Goal: Task Accomplishment & Management: Complete application form

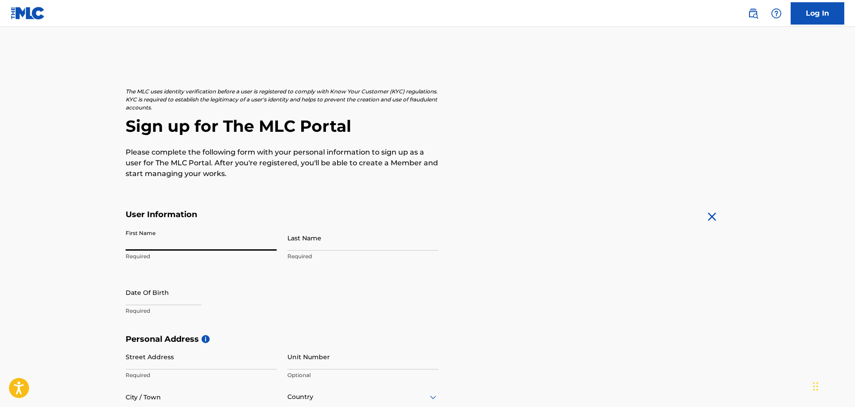
click at [154, 237] on input "First Name" at bounding box center [201, 237] width 151 height 25
type input "[PERSON_NAME]"
click at [329, 248] on input "Last Name" at bounding box center [362, 237] width 151 height 25
type input "Trad"
click at [134, 305] on input "text" at bounding box center [164, 292] width 76 height 25
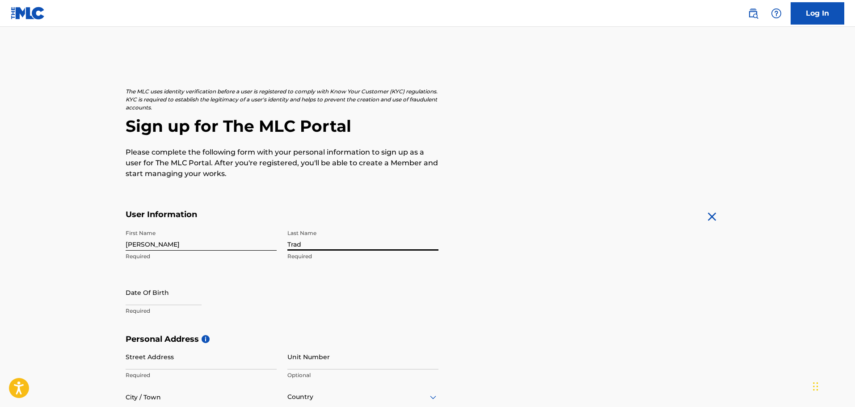
select select "8"
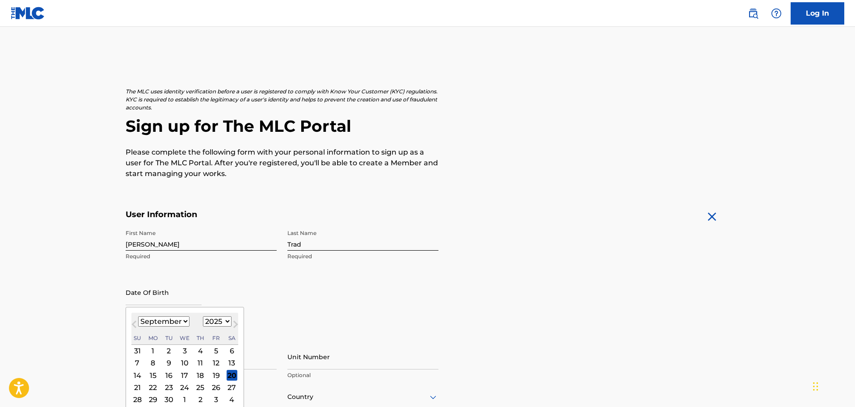
click at [209, 319] on select "1899 1900 1901 1902 1903 1904 1905 1906 1907 1908 1909 1910 1911 1912 1913 1914…" at bounding box center [217, 322] width 29 height 10
select select "1988"
click at [203, 317] on select "1899 1900 1901 1902 1903 1904 1905 1906 1907 1908 1909 1910 1911 1912 1913 1914…" at bounding box center [217, 322] width 29 height 10
click at [135, 300] on input "text" at bounding box center [164, 292] width 76 height 25
drag, startPoint x: 169, startPoint y: 325, endPoint x: 170, endPoint y: 330, distance: 6.1
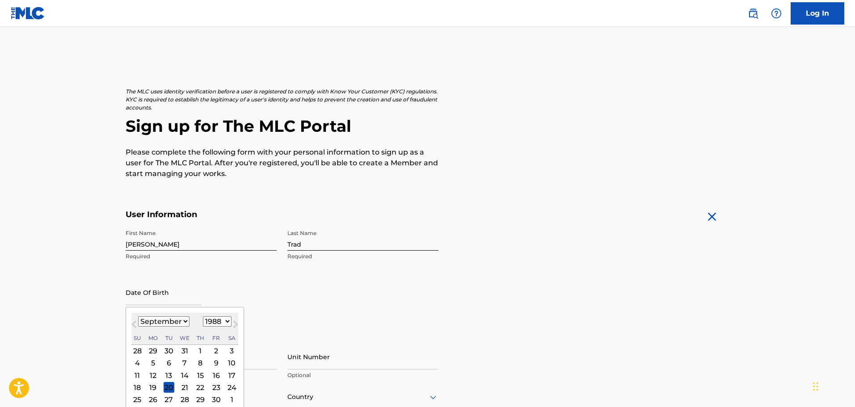
click at [169, 325] on select "January February March April May June July August September October November De…" at bounding box center [163, 322] width 51 height 10
select select "11"
click at [138, 317] on select "January February March April May June July August September October November De…" at bounding box center [163, 322] width 51 height 10
click at [229, 387] on div "24" at bounding box center [232, 387] width 11 height 11
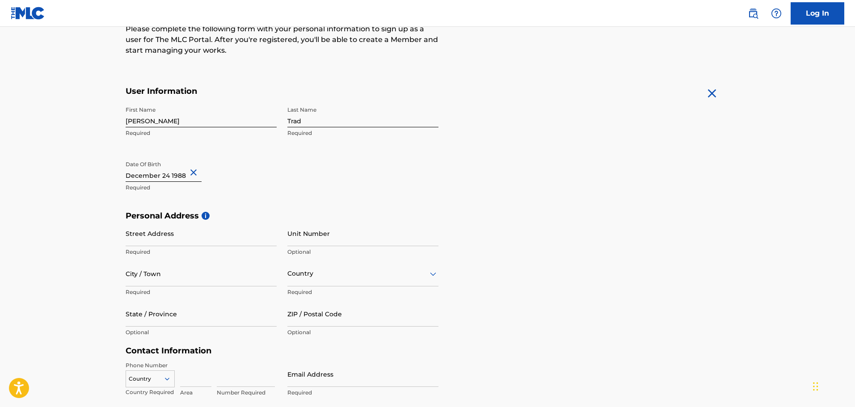
scroll to position [134, 0]
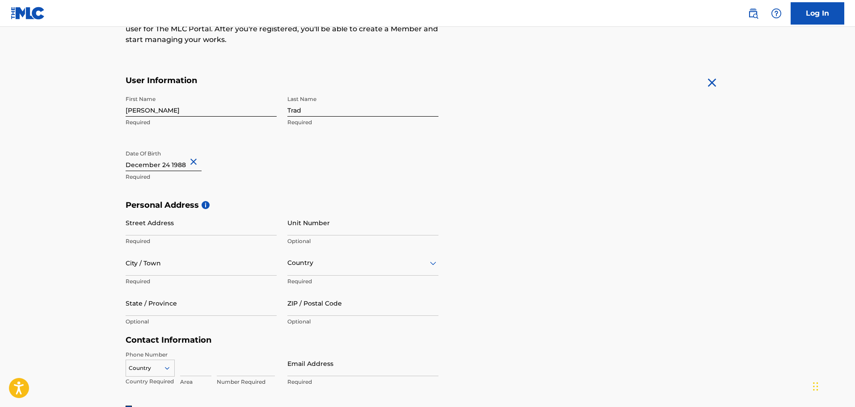
click at [156, 225] on input "Street Address" at bounding box center [201, 222] width 151 height 25
click at [159, 228] on input "Street Address" at bounding box center [201, 222] width 151 height 25
type input "8201 Camino Media"
click at [306, 232] on input "Unit Number" at bounding box center [362, 222] width 151 height 25
type input "154"
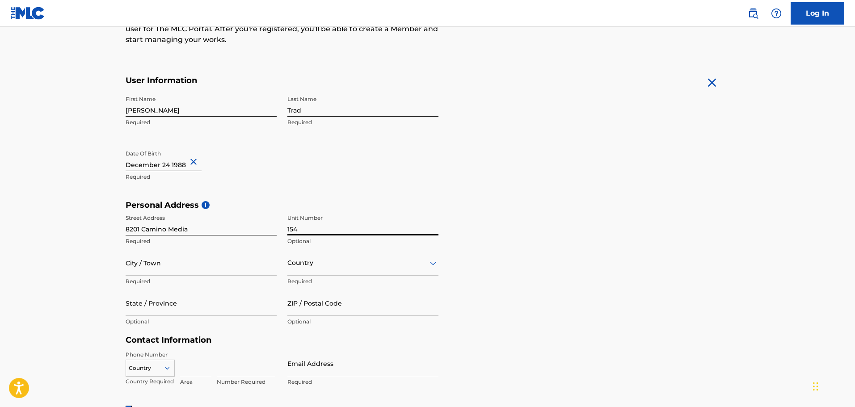
click at [156, 270] on input "City / Town" at bounding box center [201, 262] width 151 height 25
type input "[GEOGRAPHIC_DATA]"
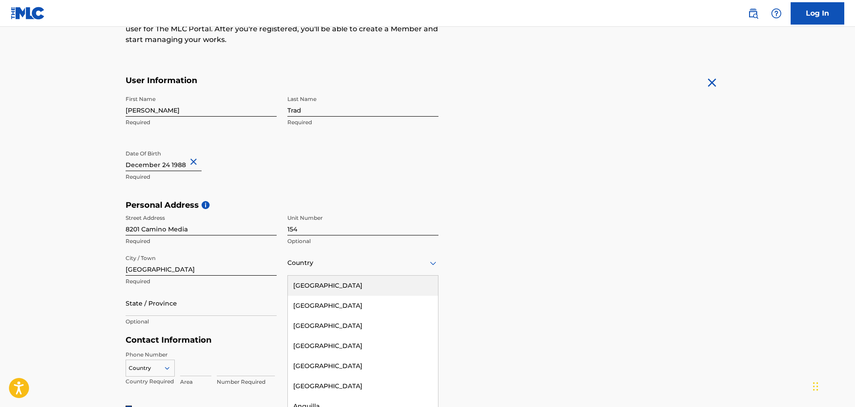
scroll to position [137, 0]
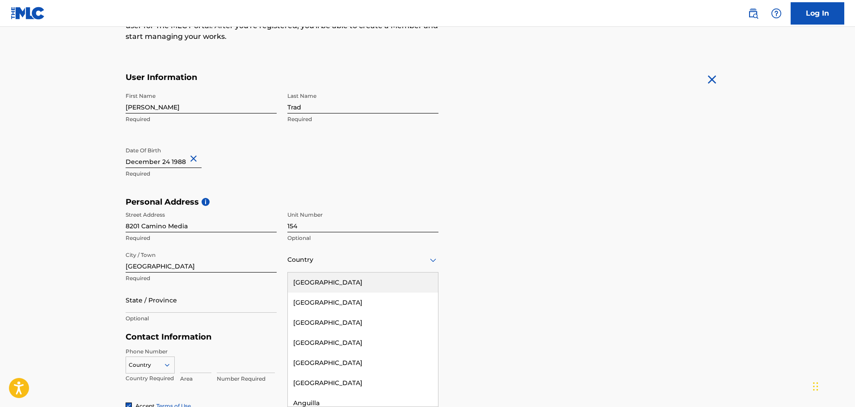
click at [304, 269] on div "Country" at bounding box center [362, 259] width 151 height 25
click at [330, 281] on div "[GEOGRAPHIC_DATA]" at bounding box center [363, 283] width 150 height 20
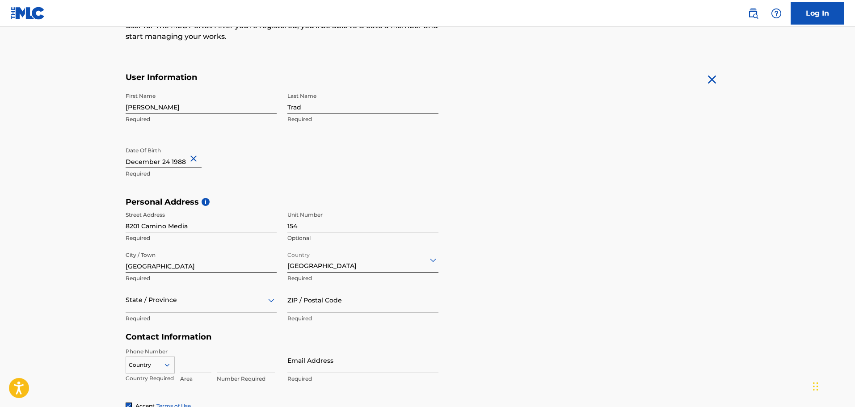
scroll to position [177, 0]
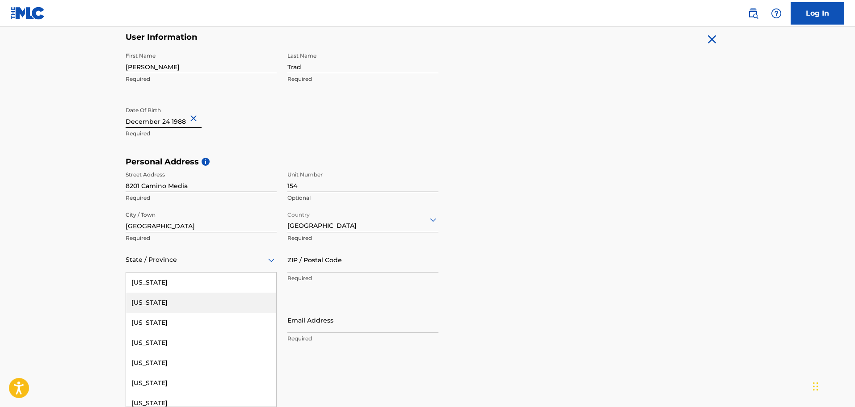
click at [180, 273] on div "57 results available. Use Up and Down to choose options, press Enter to select …" at bounding box center [201, 259] width 151 height 25
click at [159, 376] on div "[US_STATE]" at bounding box center [201, 383] width 150 height 20
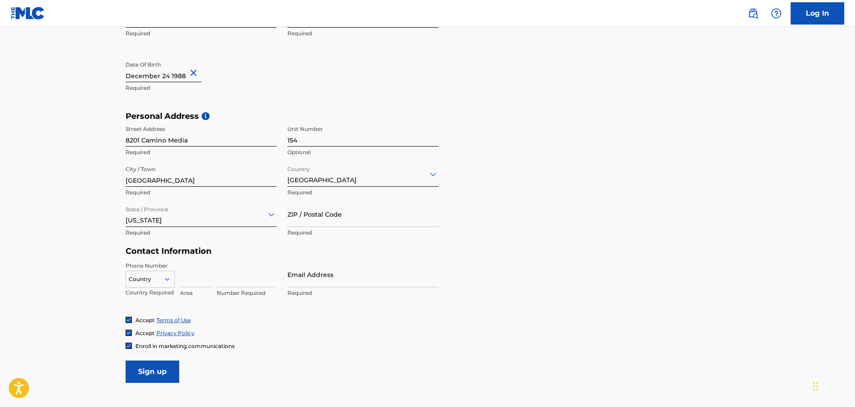
scroll to position [292, 0]
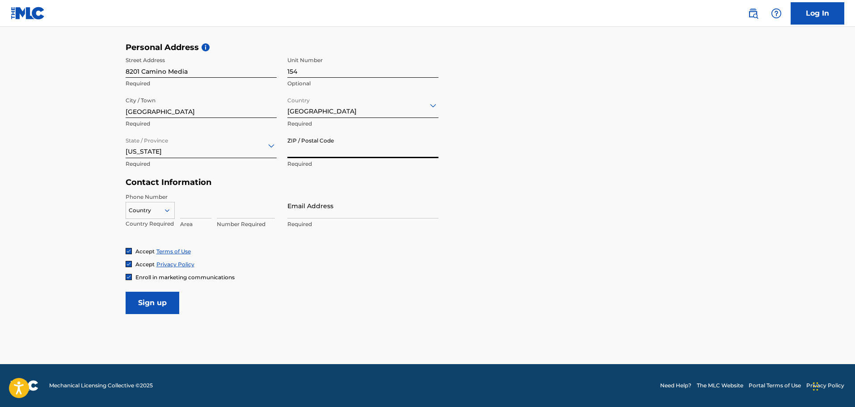
click at [304, 143] on input "ZIP / Postal Code" at bounding box center [362, 145] width 151 height 25
type input "93311"
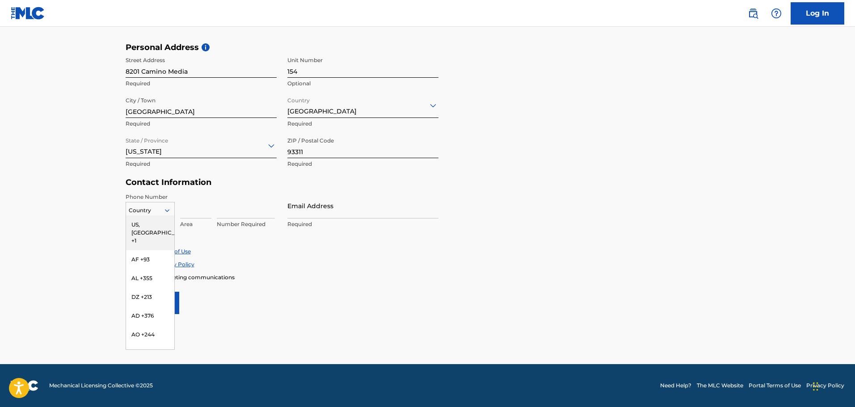
click at [164, 211] on icon at bounding box center [167, 211] width 8 height 8
click at [160, 223] on div "US, [GEOGRAPHIC_DATA] +1" at bounding box center [150, 232] width 48 height 35
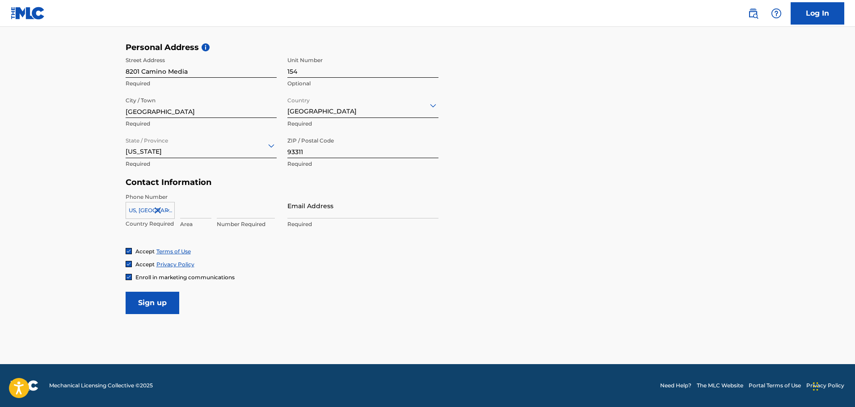
click at [198, 212] on input at bounding box center [195, 205] width 31 height 25
type input "760"
click at [223, 204] on input at bounding box center [246, 205] width 58 height 25
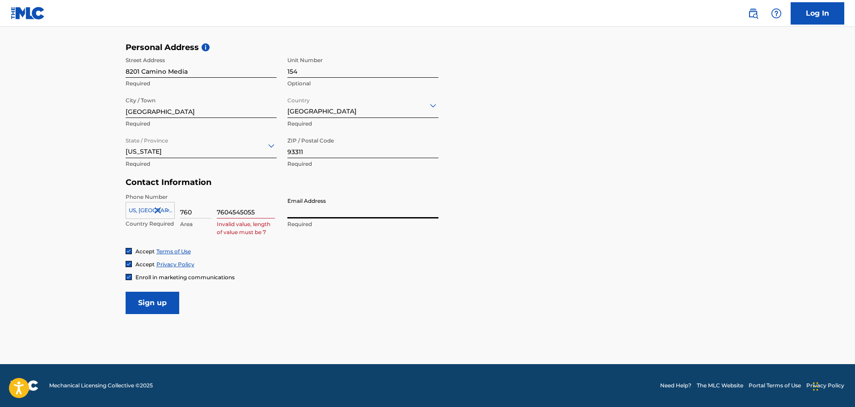
click at [296, 211] on input "Email Address" at bounding box center [362, 205] width 151 height 25
drag, startPoint x: 228, startPoint y: 213, endPoint x: 202, endPoint y: 206, distance: 26.9
click at [202, 206] on div "[GEOGRAPHIC_DATA], [GEOGRAPHIC_DATA] +1 Country Required 760 Area 7604545055 In…" at bounding box center [201, 213] width 151 height 40
type input "4545055"
click at [316, 212] on input "Email Address" at bounding box center [362, 205] width 151 height 25
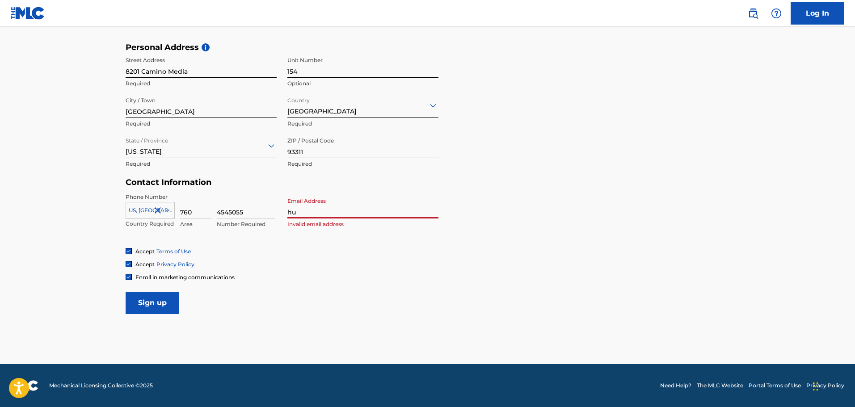
type input "[EMAIL_ADDRESS][DOMAIN_NAME]"
drag, startPoint x: 381, startPoint y: 278, endPoint x: 310, endPoint y: 270, distance: 72.0
click at [366, 272] on div "Accept Terms of Use Accept Privacy Policy Enroll in marketing communications" at bounding box center [428, 265] width 604 height 34
click at [146, 300] on input "Sign up" at bounding box center [153, 303] width 54 height 22
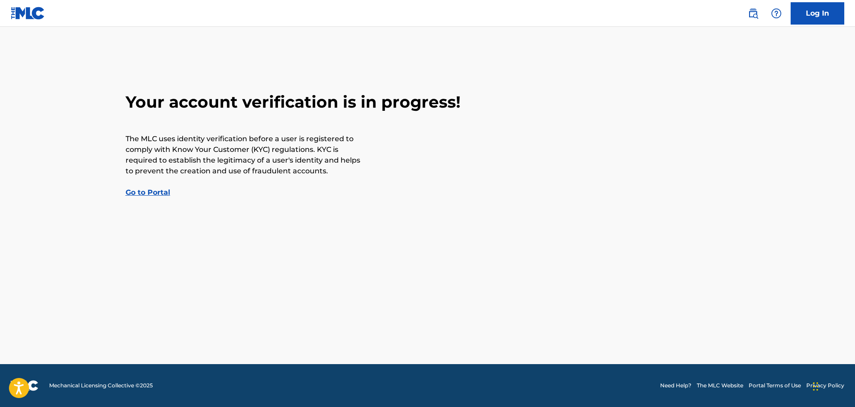
click at [146, 193] on link "Go to Portal" at bounding box center [148, 192] width 45 height 8
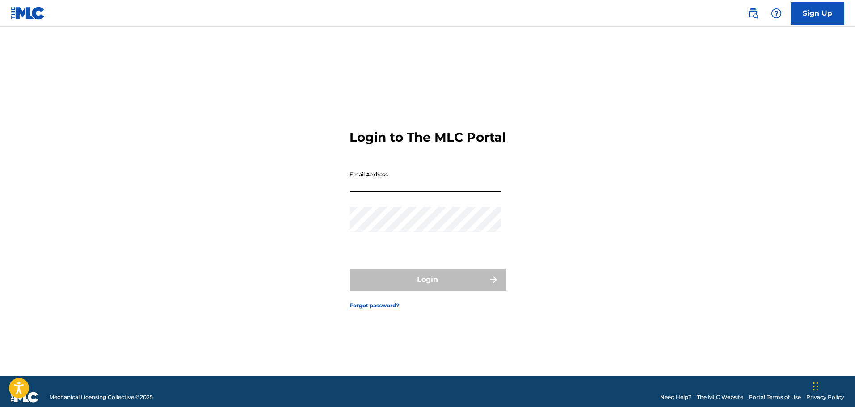
click at [386, 192] on input "Email Address" at bounding box center [425, 179] width 151 height 25
click at [368, 192] on input "Email Address" at bounding box center [425, 179] width 151 height 25
type input "[EMAIL_ADDRESS][DOMAIN_NAME]"
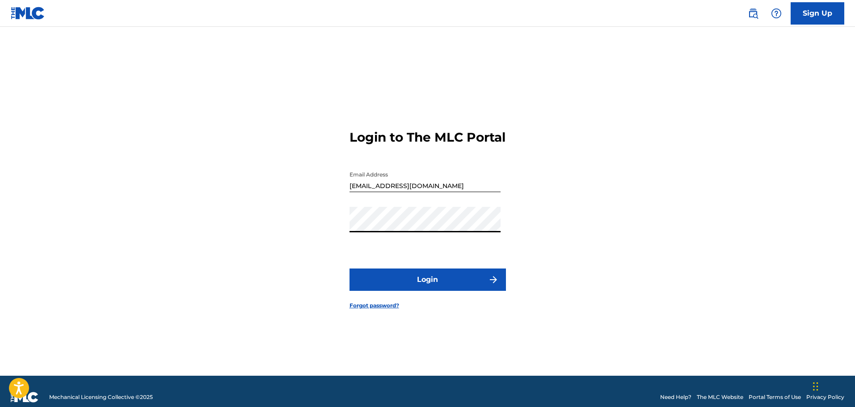
click at [475, 284] on button "Login" at bounding box center [428, 280] width 156 height 22
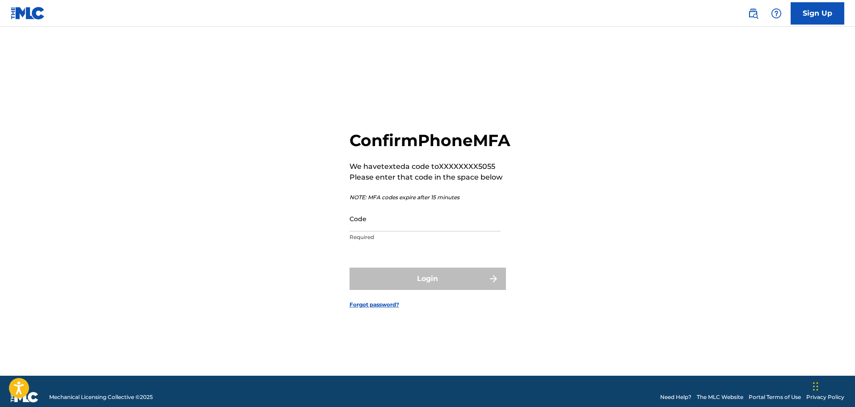
click at [391, 232] on input "Code" at bounding box center [425, 218] width 151 height 25
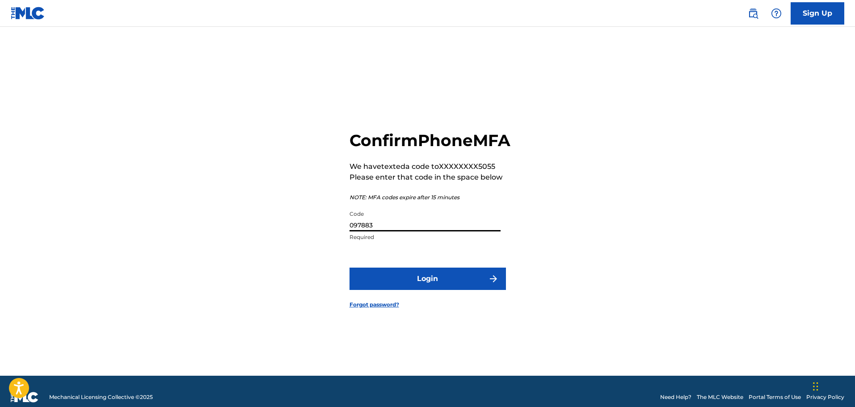
type input "097883"
click at [454, 290] on button "Login" at bounding box center [428, 279] width 156 height 22
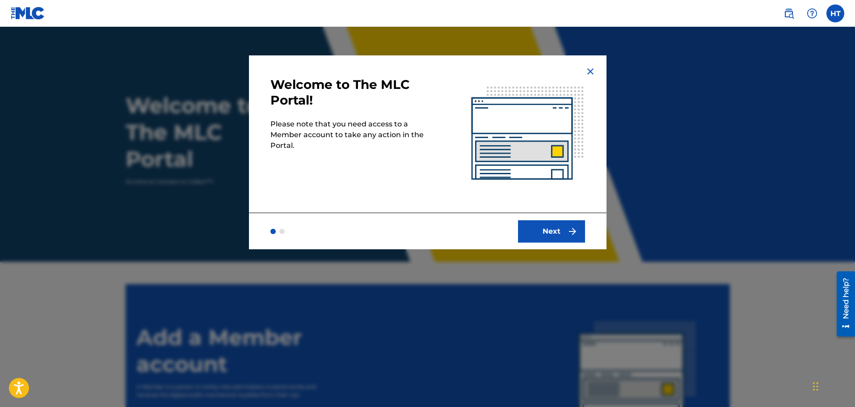
click at [559, 236] on button "Next" at bounding box center [551, 231] width 67 height 22
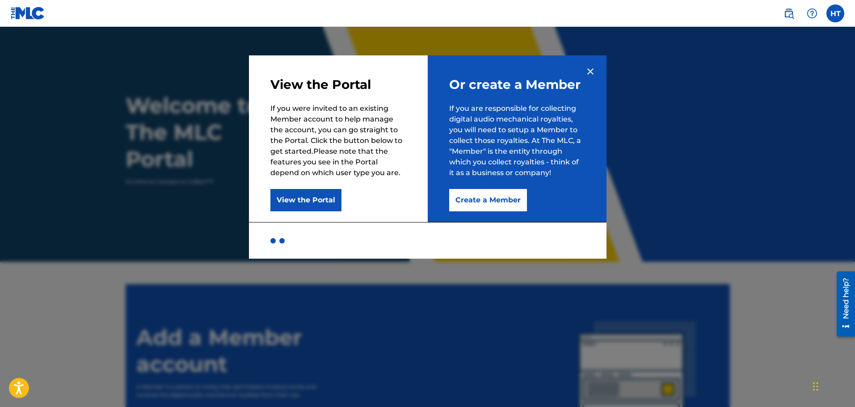
click at [494, 198] on button "Create a Member" at bounding box center [488, 200] width 78 height 22
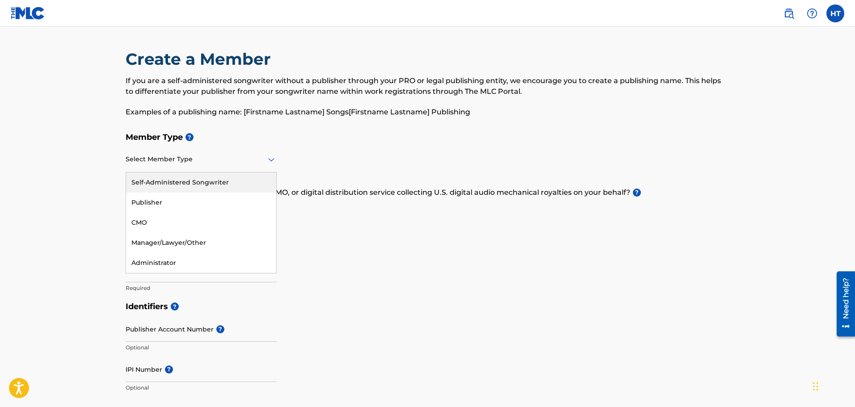
click at [238, 162] on div at bounding box center [201, 159] width 151 height 11
click at [181, 184] on div "Self-Administered Songwriter" at bounding box center [201, 183] width 150 height 20
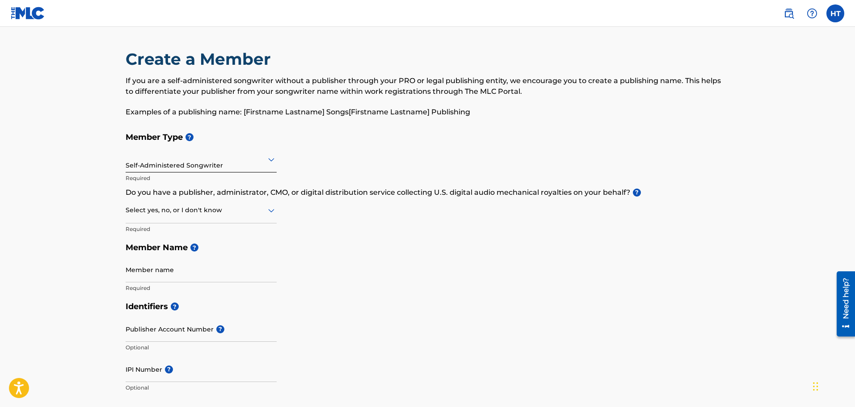
click at [237, 214] on div at bounding box center [201, 210] width 151 height 11
drag, startPoint x: 335, startPoint y: 213, endPoint x: 324, endPoint y: 211, distance: 11.0
click at [336, 213] on div "Member Type ? Self-Administered Songwriter Required Do you have a publisher, ad…" at bounding box center [428, 212] width 604 height 169
click at [244, 209] on div at bounding box center [201, 210] width 151 height 11
click at [167, 251] on div "No" at bounding box center [201, 254] width 150 height 20
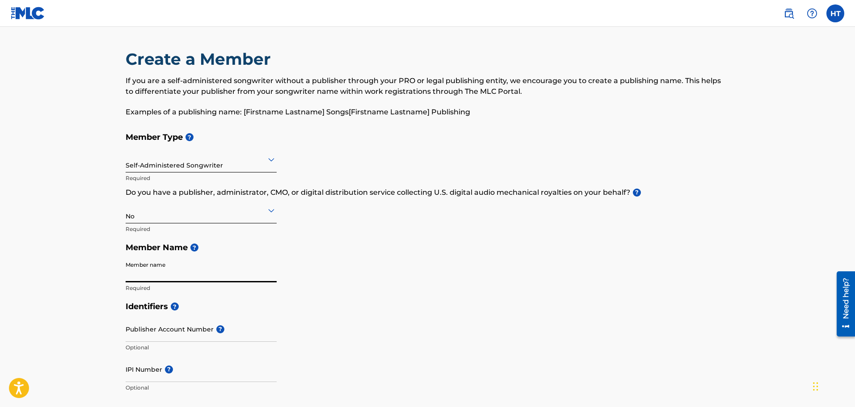
click at [157, 277] on input "Member name" at bounding box center [201, 269] width 151 height 25
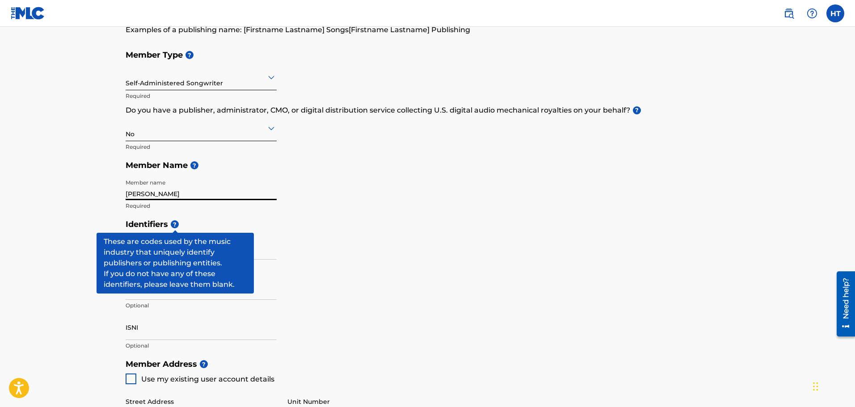
scroll to position [89, 0]
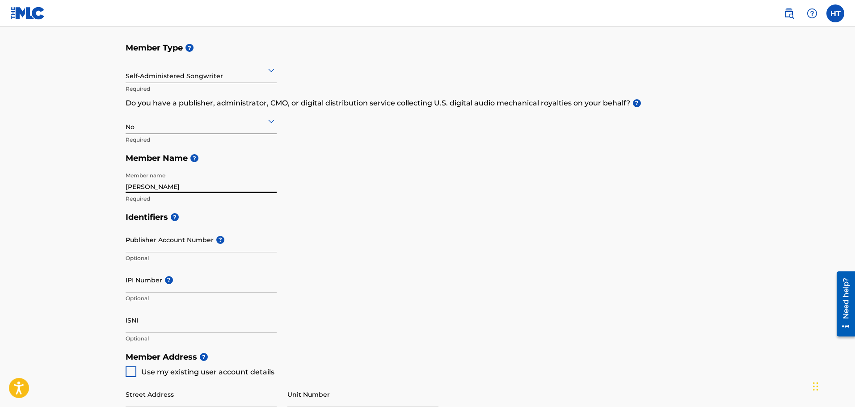
type input "[PERSON_NAME]"
click at [179, 243] on input "Publisher Account Number ?" at bounding box center [201, 239] width 151 height 25
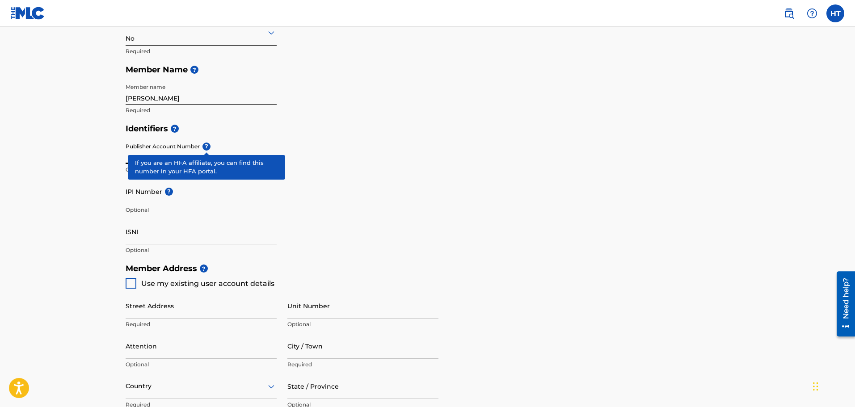
scroll to position [179, 0]
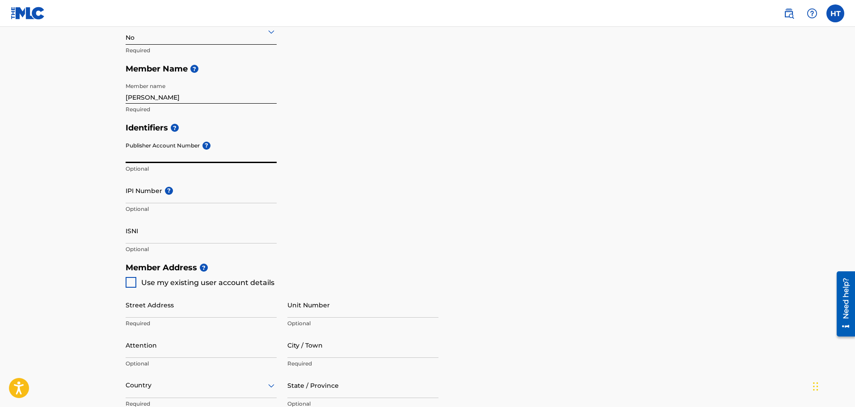
click at [140, 196] on input "IPI Number ?" at bounding box center [201, 190] width 151 height 25
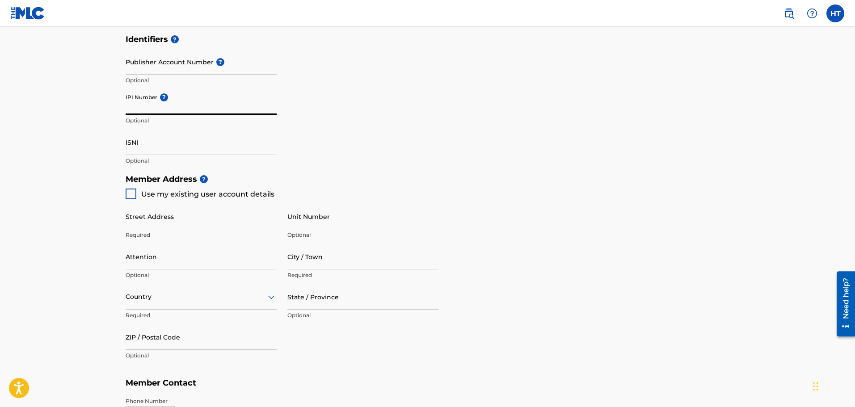
scroll to position [268, 0]
click at [130, 194] on div at bounding box center [131, 193] width 11 height 11
type input "8201 Camino Media"
type input "[GEOGRAPHIC_DATA]"
type input "93311"
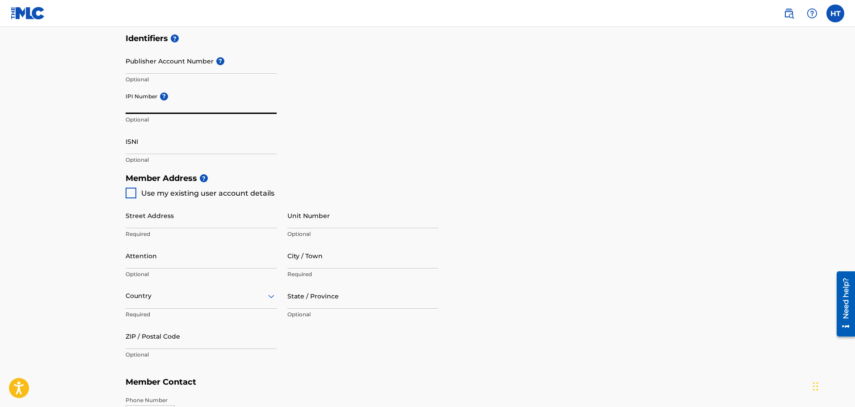
type input "760"
type input "4545055"
type input "[EMAIL_ADDRESS][DOMAIN_NAME]"
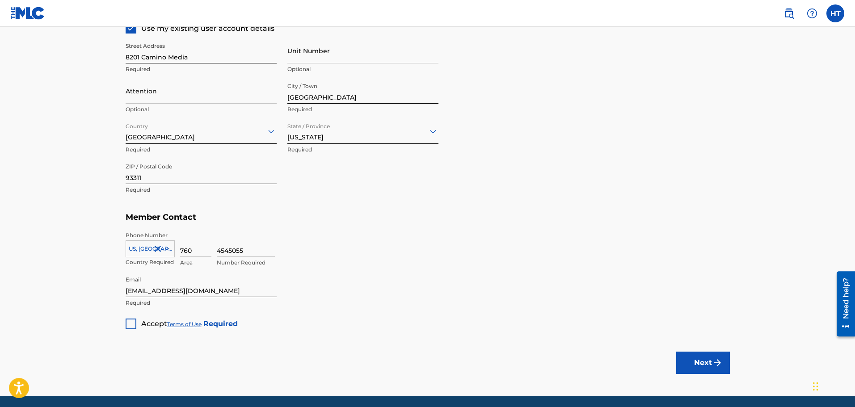
scroll to position [447, 0]
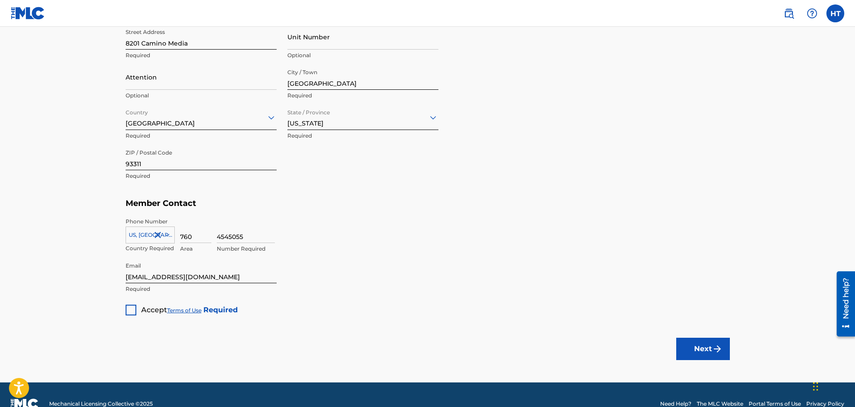
click at [130, 309] on div at bounding box center [131, 310] width 11 height 11
drag, startPoint x: 713, startPoint y: 351, endPoint x: 696, endPoint y: 349, distance: 17.6
click at [713, 350] on img "submit" at bounding box center [717, 349] width 11 height 11
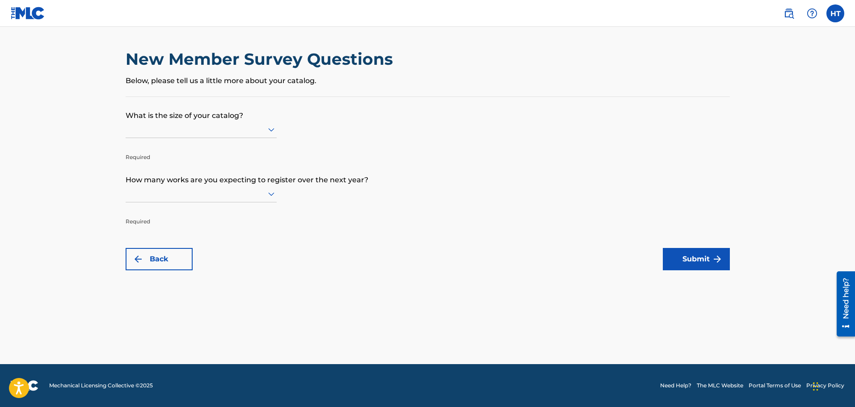
click at [220, 131] on div at bounding box center [201, 129] width 151 height 11
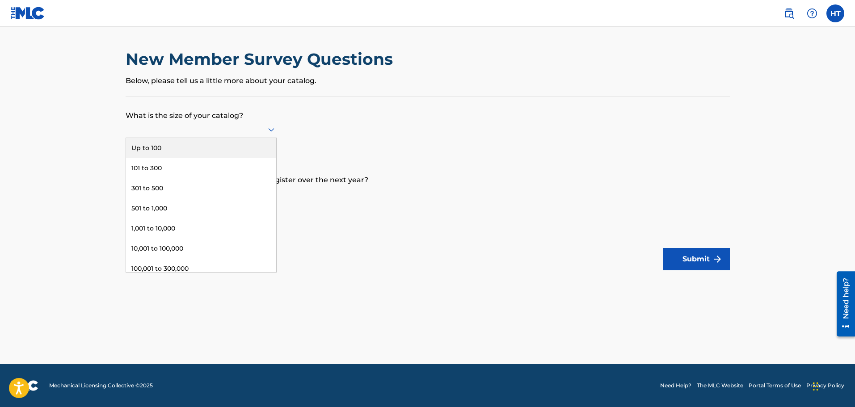
click at [161, 149] on div "Up to 100" at bounding box center [201, 148] width 150 height 20
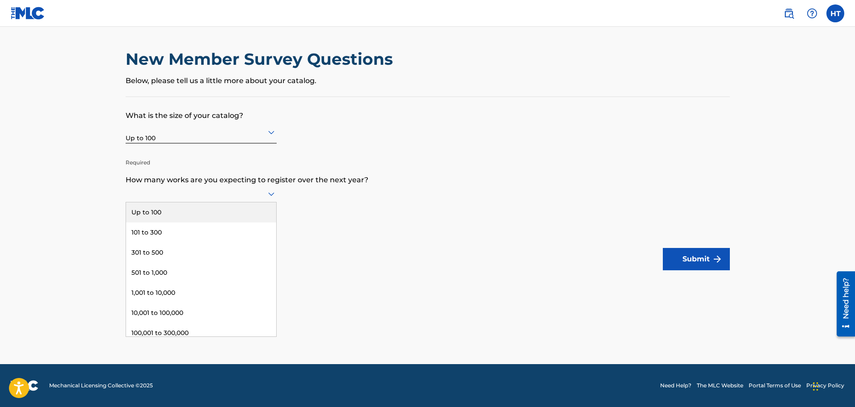
click at [221, 198] on div at bounding box center [201, 193] width 151 height 11
click at [166, 212] on div "Up to 100" at bounding box center [201, 213] width 150 height 20
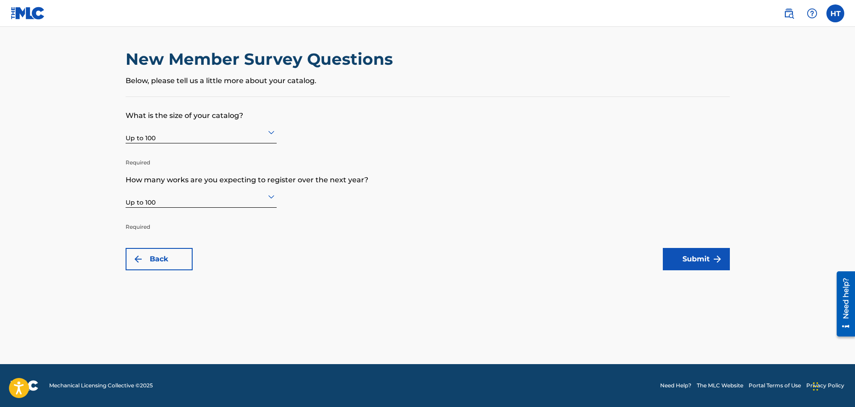
click at [688, 255] on button "Submit" at bounding box center [696, 259] width 67 height 22
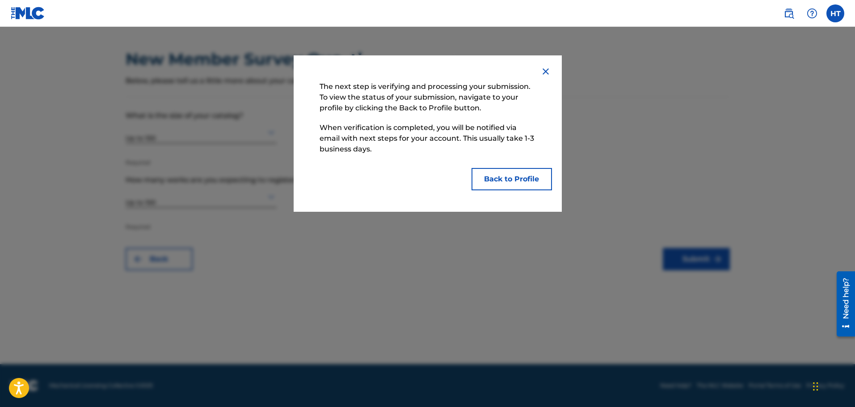
drag, startPoint x: 518, startPoint y: 182, endPoint x: 558, endPoint y: 375, distance: 197.2
click at [558, 375] on div "The next step is verifying and processing your submission. To view the status o…" at bounding box center [427, 217] width 855 height 380
click at [503, 178] on button "Back to Profile" at bounding box center [512, 179] width 80 height 22
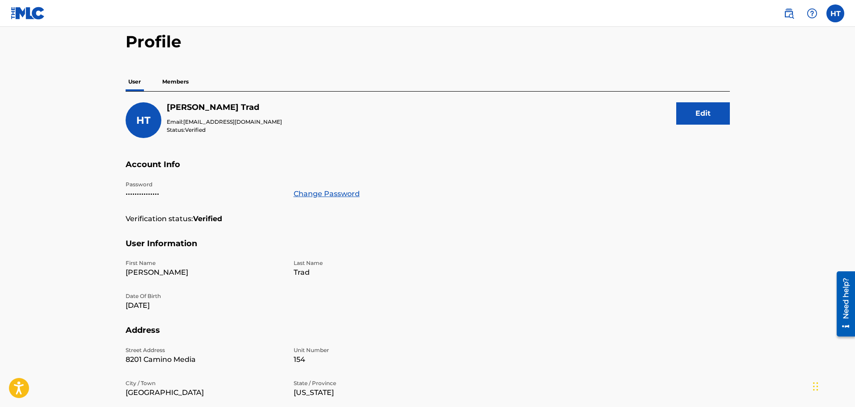
scroll to position [89, 0]
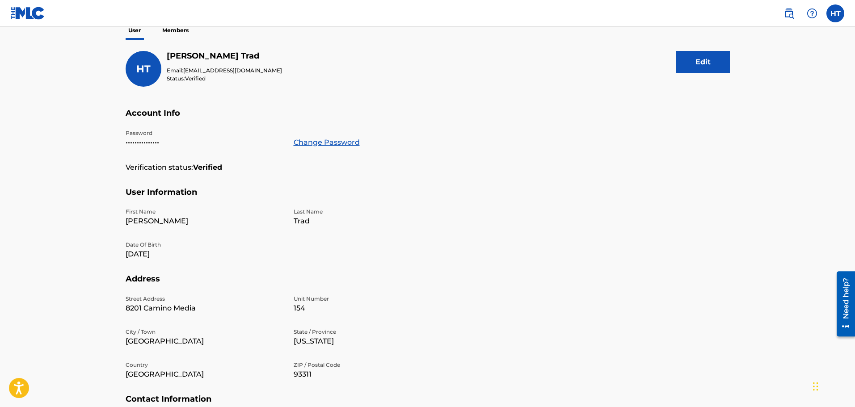
click at [177, 31] on p "Members" at bounding box center [176, 30] width 32 height 19
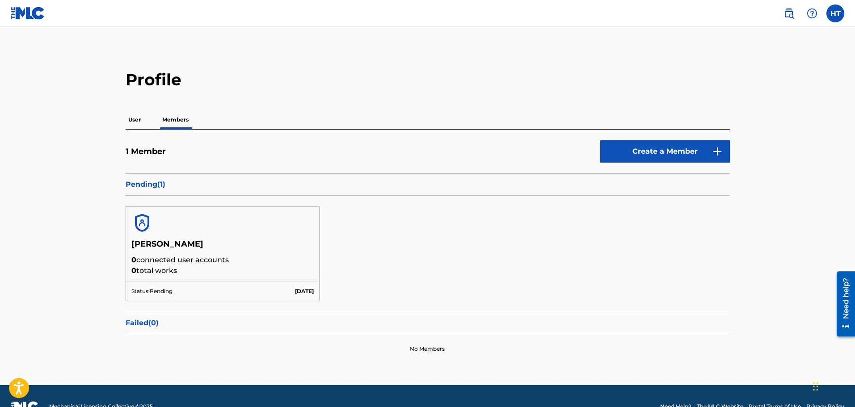
click at [130, 115] on p "User" at bounding box center [135, 119] width 18 height 19
